Goal: Obtain resource: Obtain resource

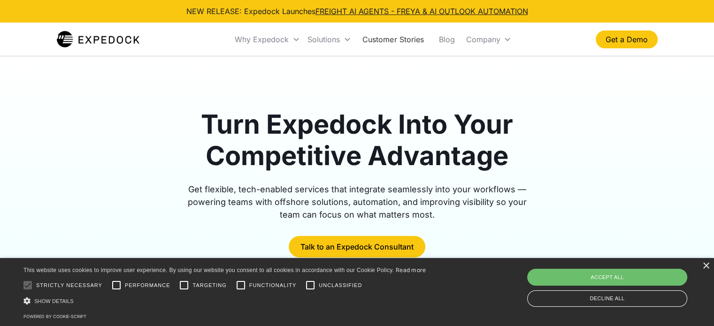
click at [382, 41] on link "Customer Stories" at bounding box center [393, 39] width 76 height 32
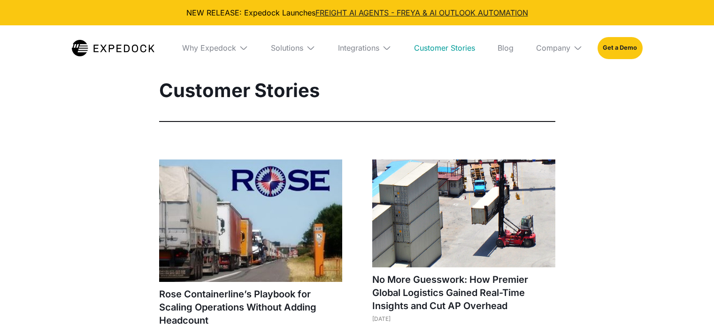
select select
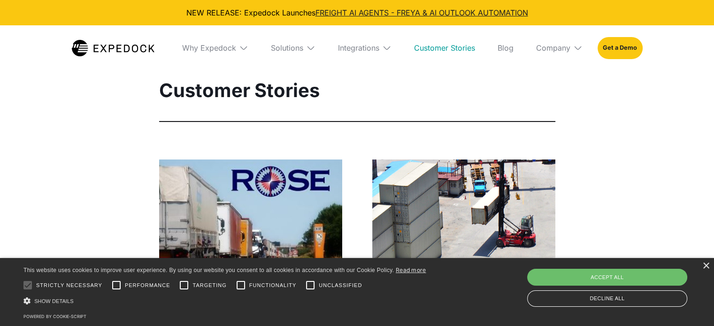
click at [451, 45] on link "Customer Stories" at bounding box center [444, 47] width 76 height 45
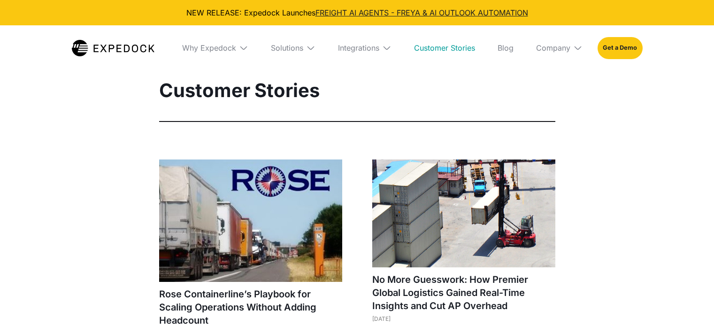
select select
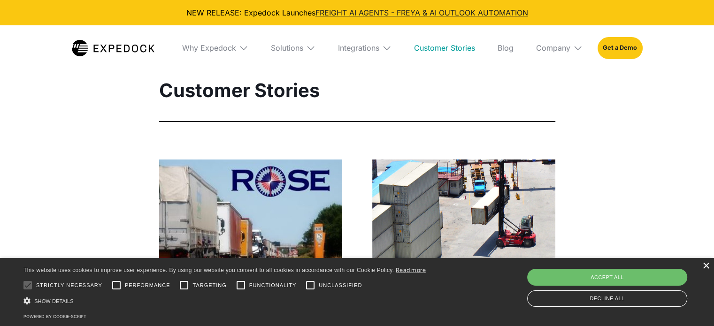
click at [702, 266] on div "×" at bounding box center [705, 266] width 7 height 7
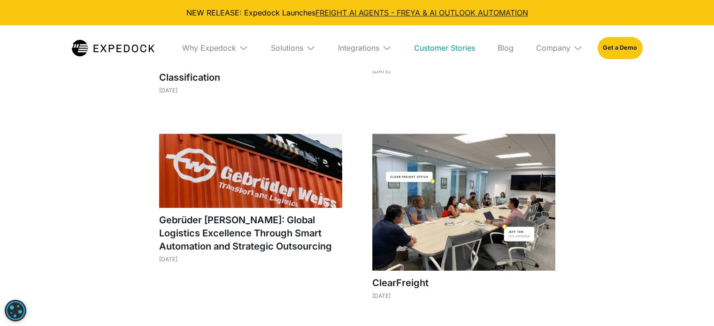
scroll to position [563, 0]
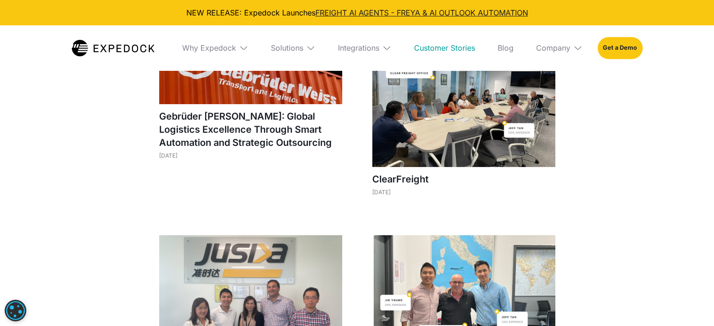
click at [269, 95] on img at bounding box center [250, 67] width 183 height 74
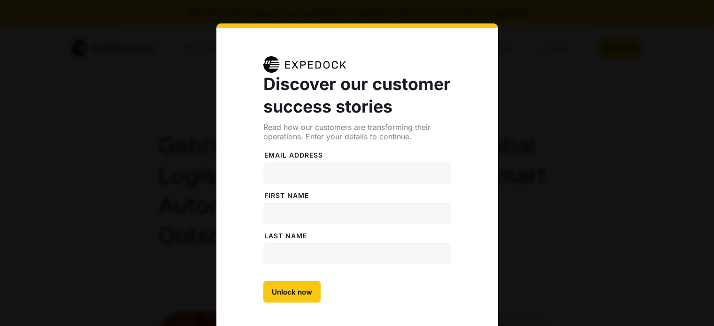
select select
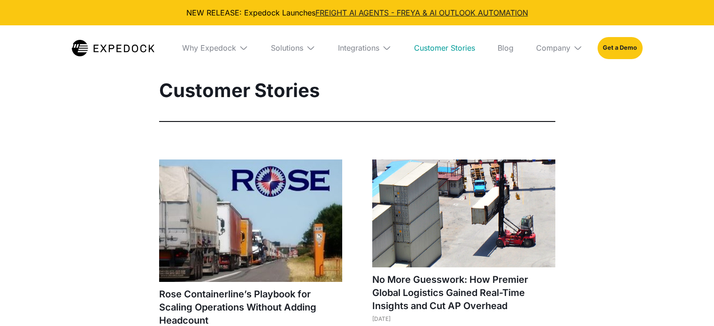
select select
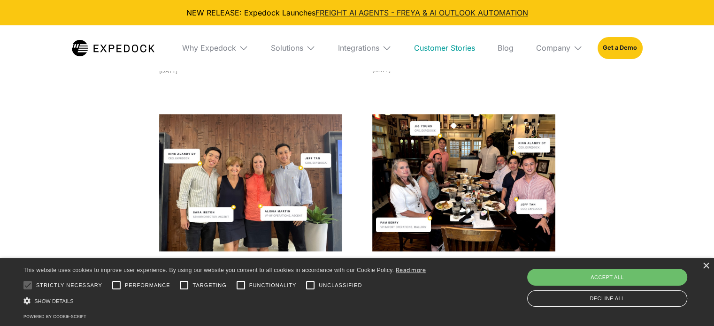
scroll to position [845, 0]
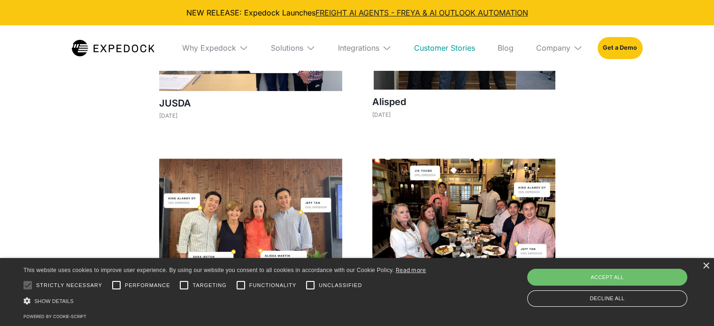
click at [421, 85] on img at bounding box center [463, 22] width 183 height 136
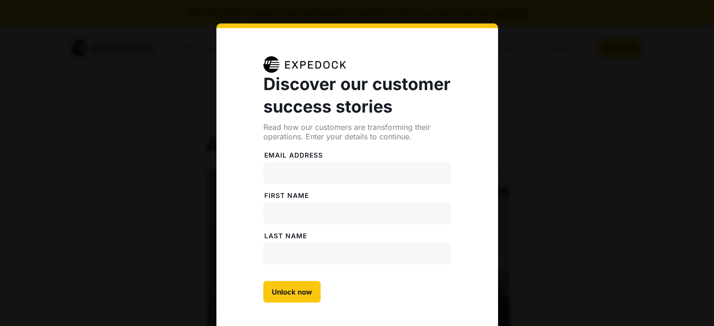
select select
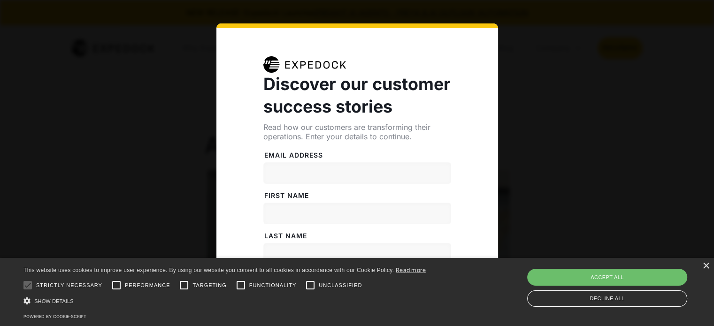
click at [703, 266] on div "×" at bounding box center [705, 266] width 7 height 7
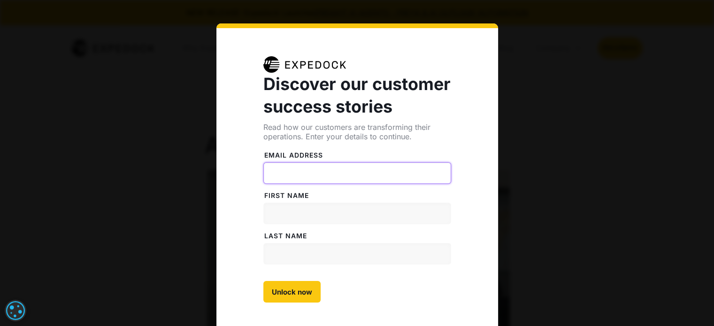
click at [302, 175] on input "Email address" at bounding box center [357, 173] width 188 height 22
type input "[PERSON_NAME][EMAIL_ADDRESS][DOMAIN_NAME]"
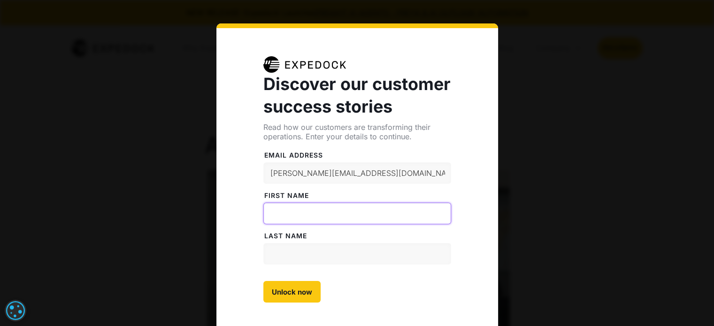
click at [309, 215] on input "FiRST NAME" at bounding box center [357, 214] width 188 height 22
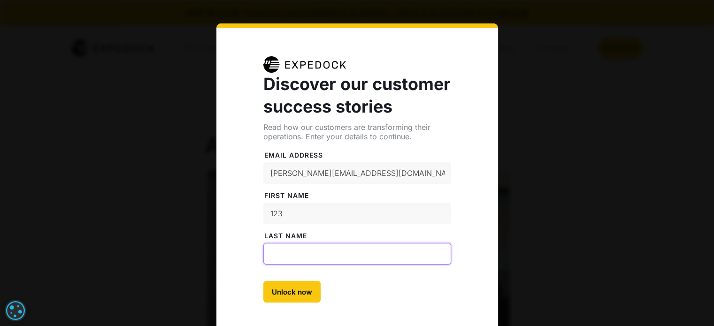
click at [330, 252] on input "LAST NAME" at bounding box center [357, 254] width 188 height 22
click at [319, 212] on input "123" at bounding box center [357, 214] width 188 height 22
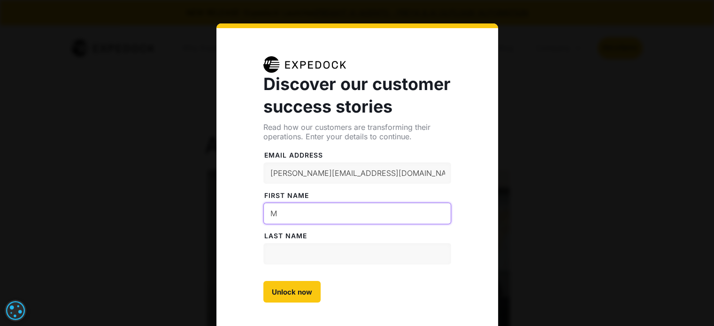
type input "M"
click at [290, 252] on input "LAST NAME" at bounding box center [357, 254] width 188 height 22
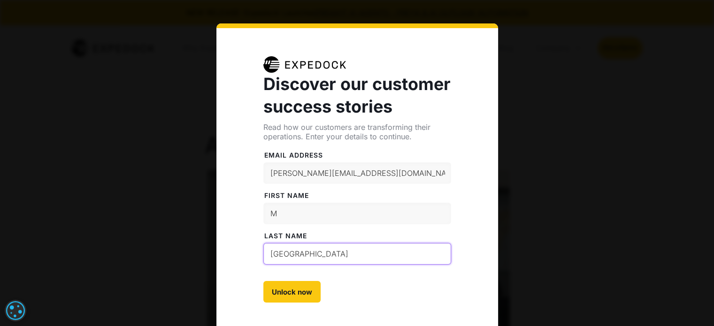
type input "[GEOGRAPHIC_DATA]"
click at [295, 177] on input "[PERSON_NAME][EMAIL_ADDRESS][DOMAIN_NAME]" at bounding box center [357, 173] width 188 height 22
drag, startPoint x: 298, startPoint y: 174, endPoint x: 408, endPoint y: 171, distance: 109.4
click at [408, 171] on input "[PERSON_NAME][EMAIL_ADDRESS][DOMAIN_NAME]" at bounding box center [357, 173] width 188 height 22
click at [455, 144] on div "Discover our customer success stories Read how our customers are transforming t…" at bounding box center [357, 178] width 282 height 310
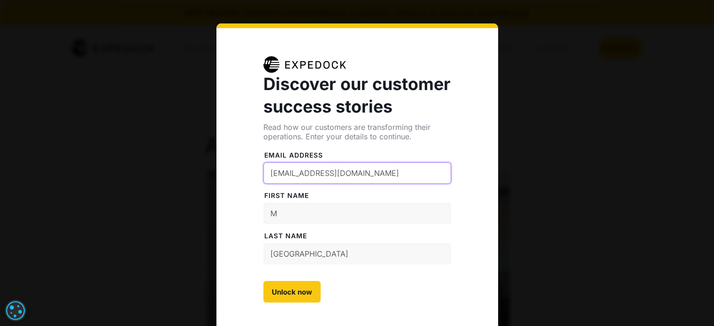
drag, startPoint x: 337, startPoint y: 172, endPoint x: 327, endPoint y: 174, distance: 10.0
click at [327, 174] on input "[EMAIL_ADDRESS][DOMAIN_NAME]" at bounding box center [357, 173] width 188 height 22
type input "[EMAIL_ADDRESS][DOMAIN_NAME]"
click at [376, 197] on label "FiRST NAME" at bounding box center [357, 195] width 188 height 9
click at [376, 203] on input "M" at bounding box center [357, 214] width 188 height 22
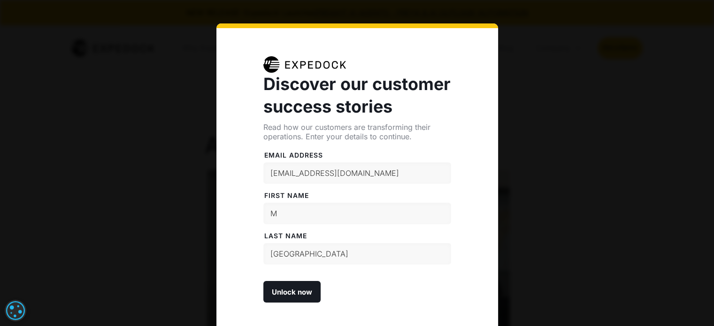
click at [279, 295] on input "Unlock now" at bounding box center [291, 292] width 57 height 22
type input "Please wait..."
